Goal: Transaction & Acquisition: Purchase product/service

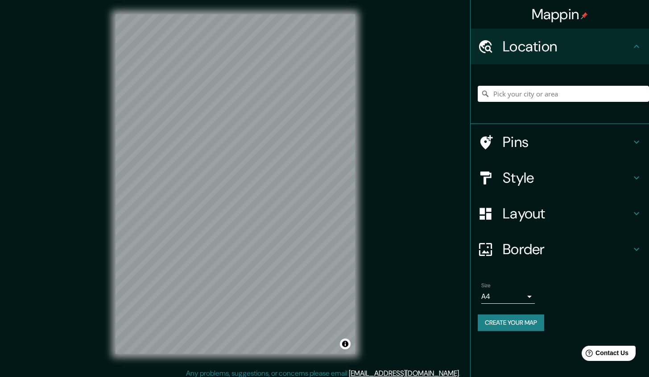
click at [561, 49] on h4 "Location" at bounding box center [567, 46] width 128 height 18
click at [520, 95] on input "Pick your city or area" at bounding box center [563, 94] width 171 height 16
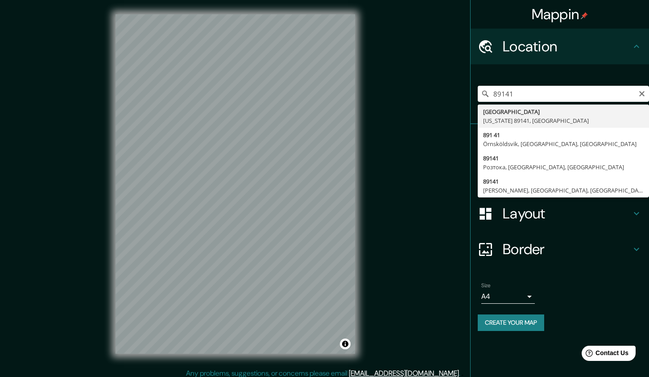
type input "Las Vegas, Nevada 89141, United States"
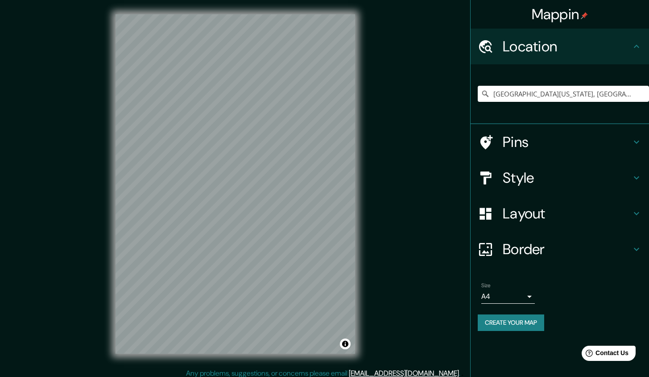
click at [636, 179] on icon at bounding box center [636, 177] width 11 height 11
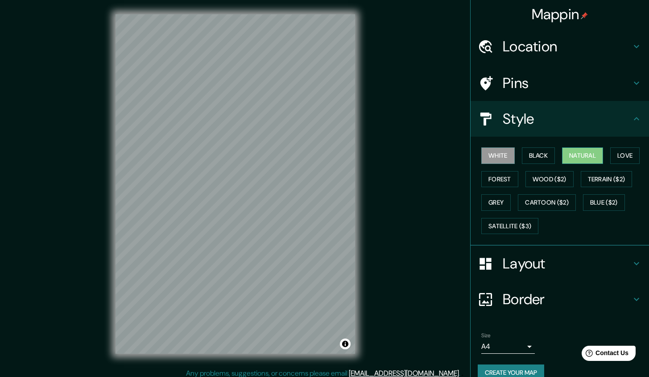
click at [573, 154] on button "Natural" at bounding box center [582, 155] width 41 height 17
click at [631, 261] on icon at bounding box center [636, 263] width 11 height 11
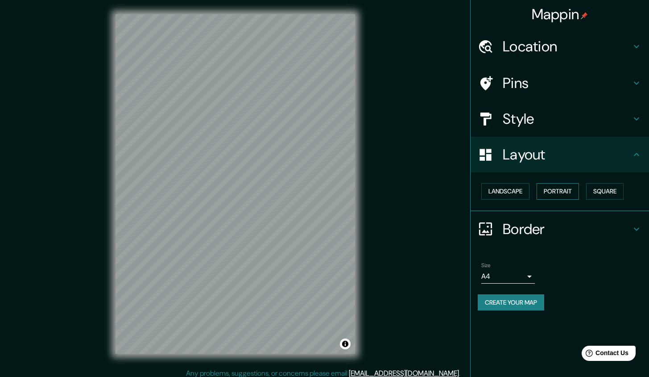
click at [553, 190] on button "Portrait" at bounding box center [558, 191] width 42 height 17
click at [637, 225] on icon at bounding box center [636, 229] width 11 height 11
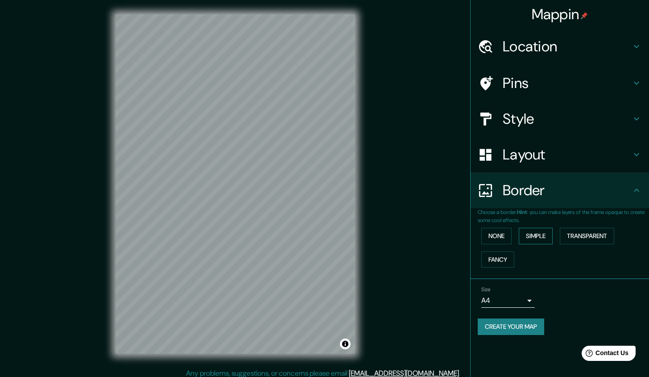
click at [541, 235] on button "Simple" at bounding box center [536, 236] width 34 height 17
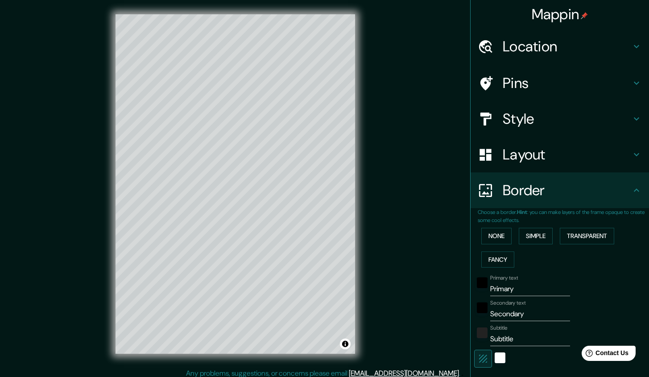
click at [634, 83] on icon at bounding box center [636, 83] width 5 height 3
type input "215"
type input "43"
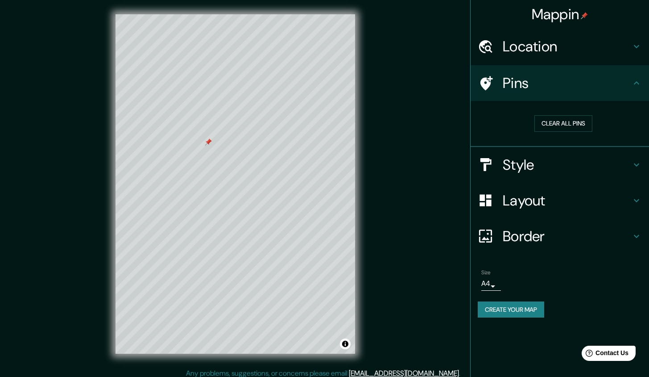
click at [501, 304] on button "Create your map" at bounding box center [511, 309] width 66 height 17
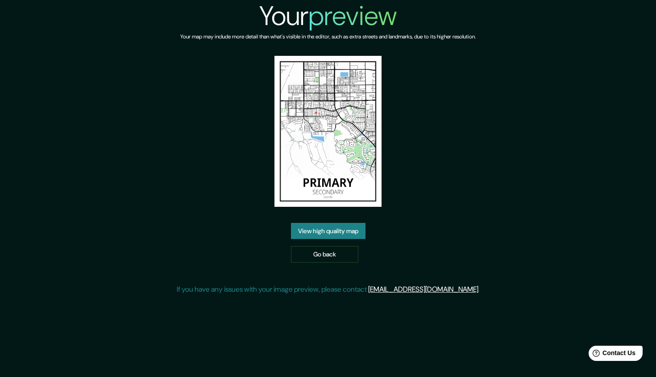
click at [336, 226] on link "View high quality map" at bounding box center [328, 231] width 75 height 17
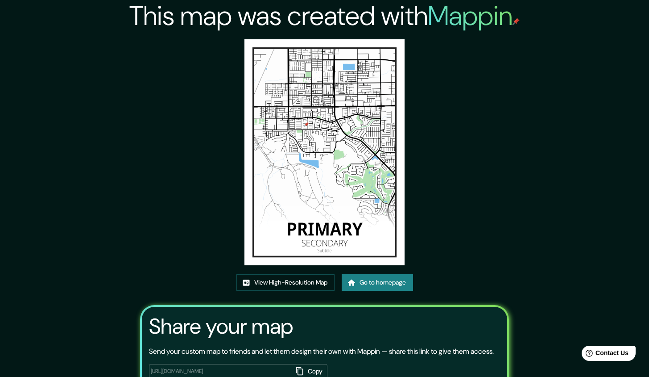
click at [382, 284] on link "Go to homepage" at bounding box center [377, 282] width 71 height 17
